Goal: Navigation & Orientation: Find specific page/section

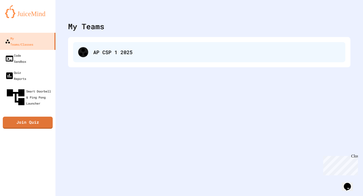
click at [123, 47] on div "AP CSP 1 2025" at bounding box center [209, 52] width 273 height 20
